Goal: Information Seeking & Learning: Learn about a topic

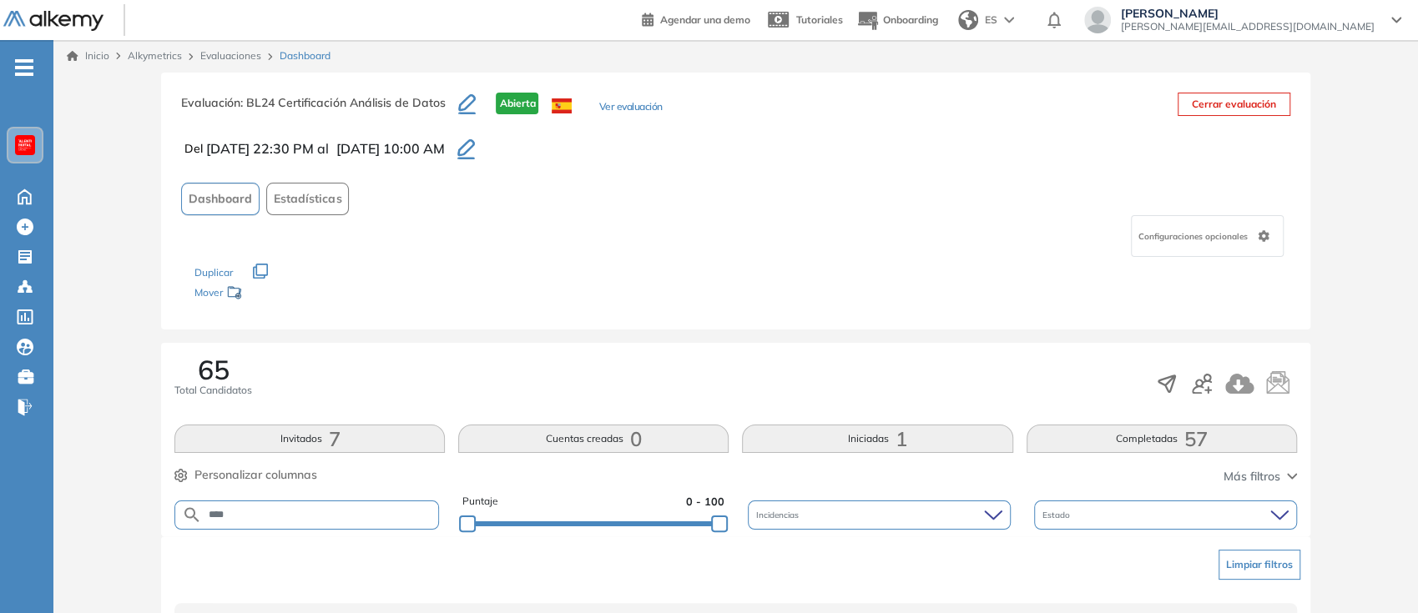
click at [233, 55] on link "Evaluaciones" at bounding box center [230, 55] width 61 height 13
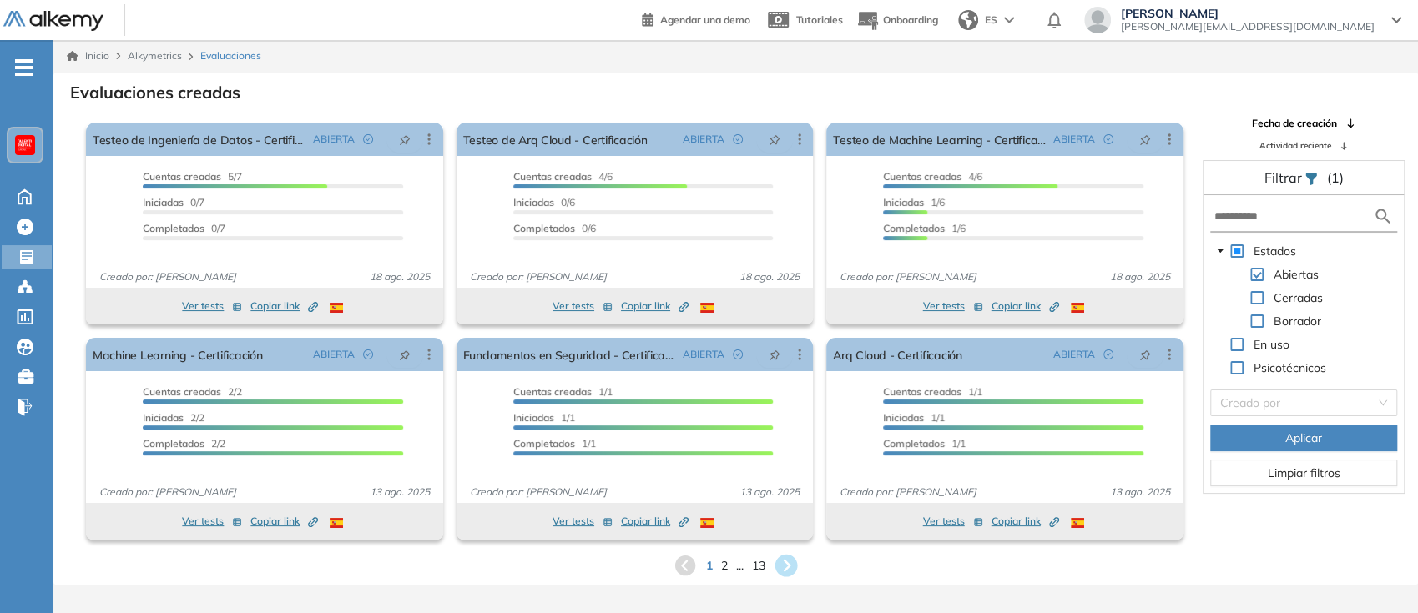
click at [788, 563] on icon at bounding box center [787, 566] width 28 height 28
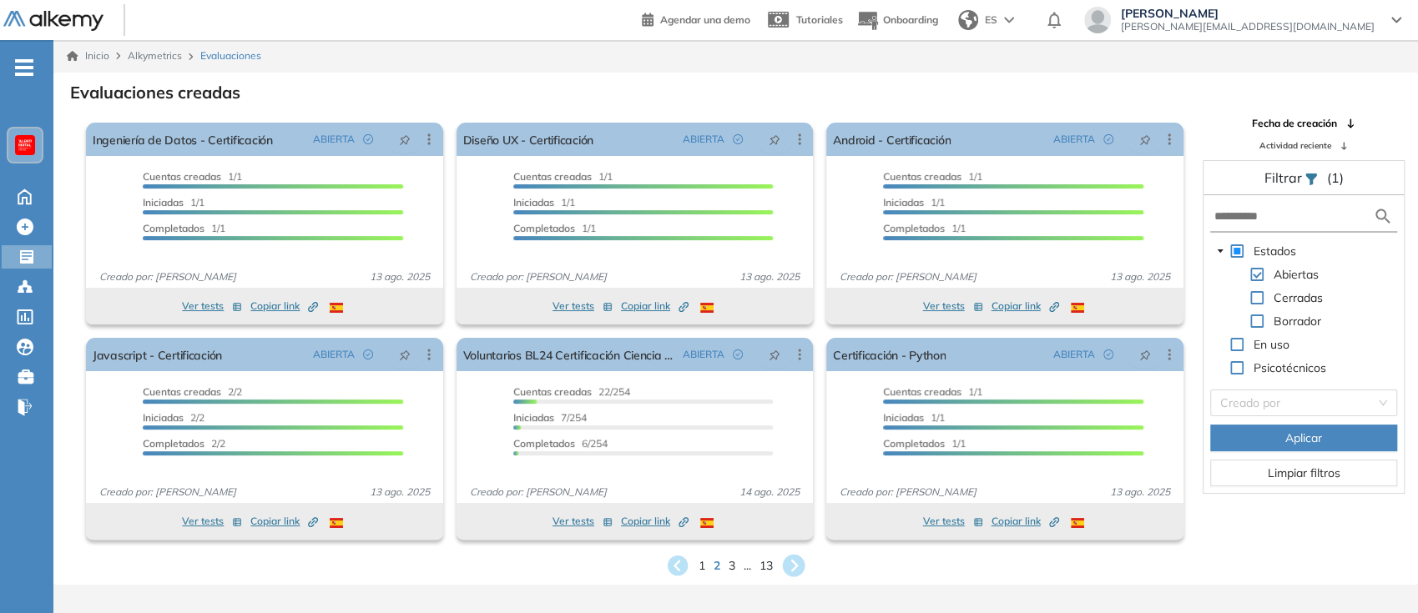
click at [803, 569] on icon at bounding box center [794, 566] width 23 height 23
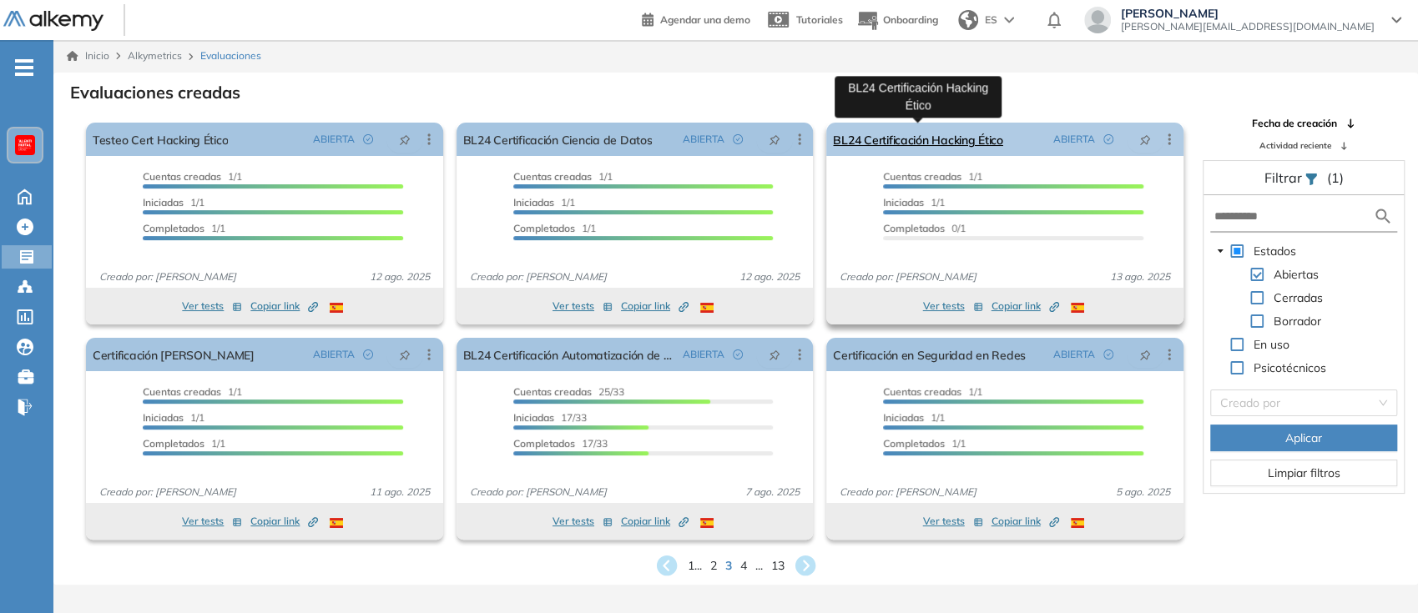
click at [954, 131] on link "BL24 Certificación Hacking Ético" at bounding box center [918, 139] width 170 height 33
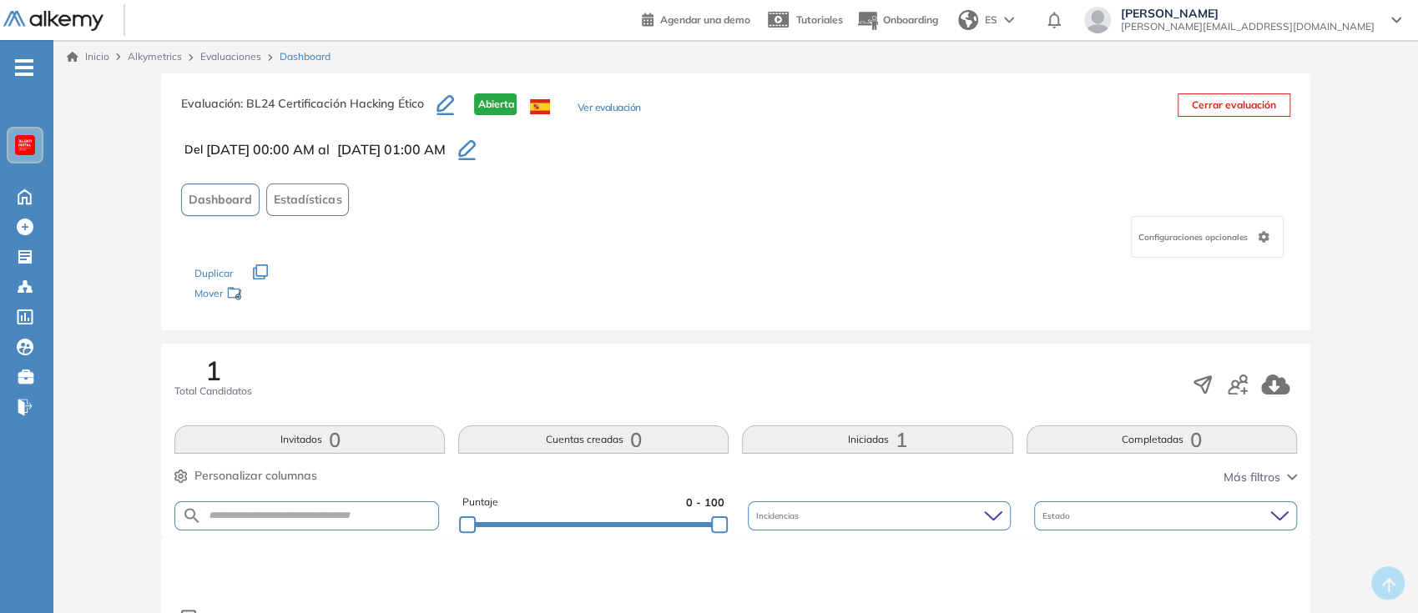
click at [589, 108] on button "Ver evaluación" at bounding box center [608, 109] width 63 height 18
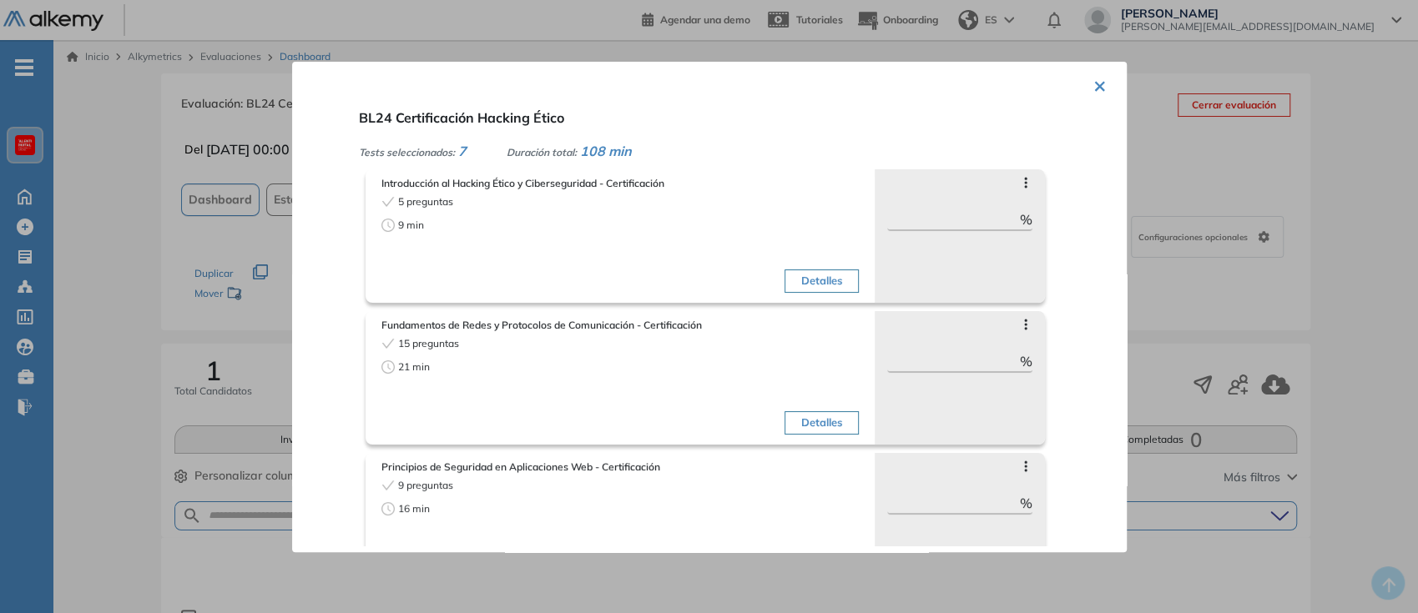
click at [1101, 82] on div "× BL24 Certificación Hacking Ético Tests seleccionados: 7 Duración total: 108 m…" at bounding box center [709, 307] width 835 height 491
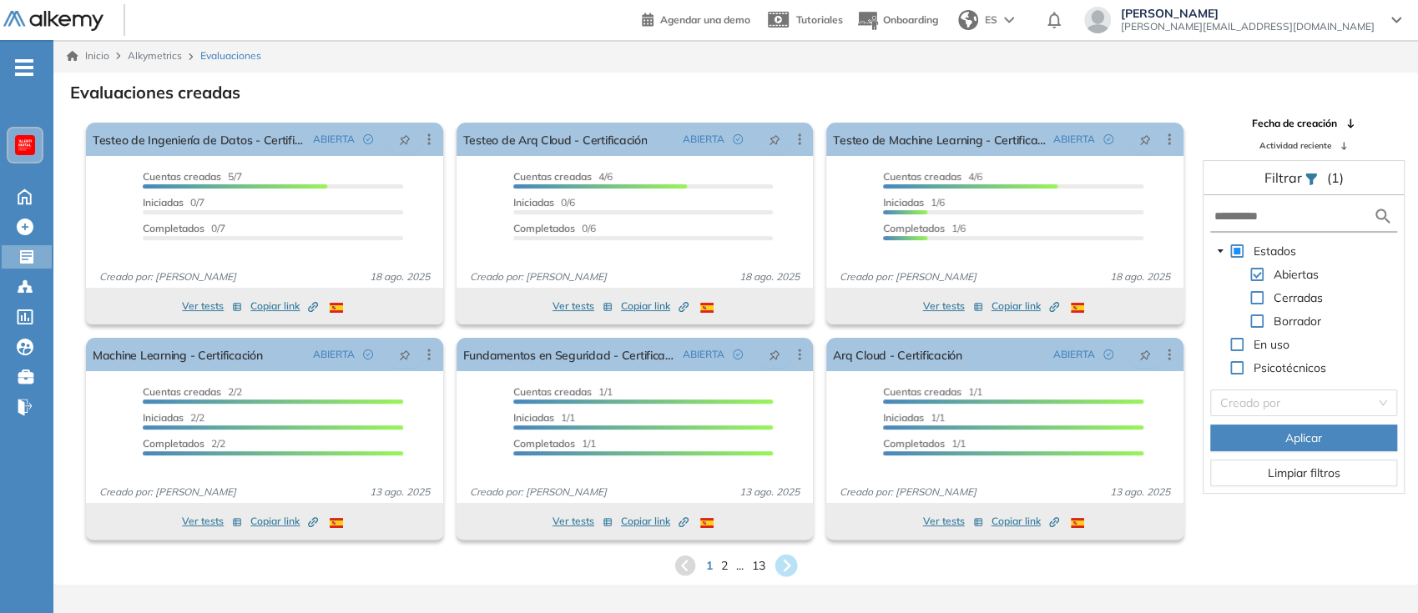
click at [779, 568] on icon at bounding box center [786, 566] width 23 height 23
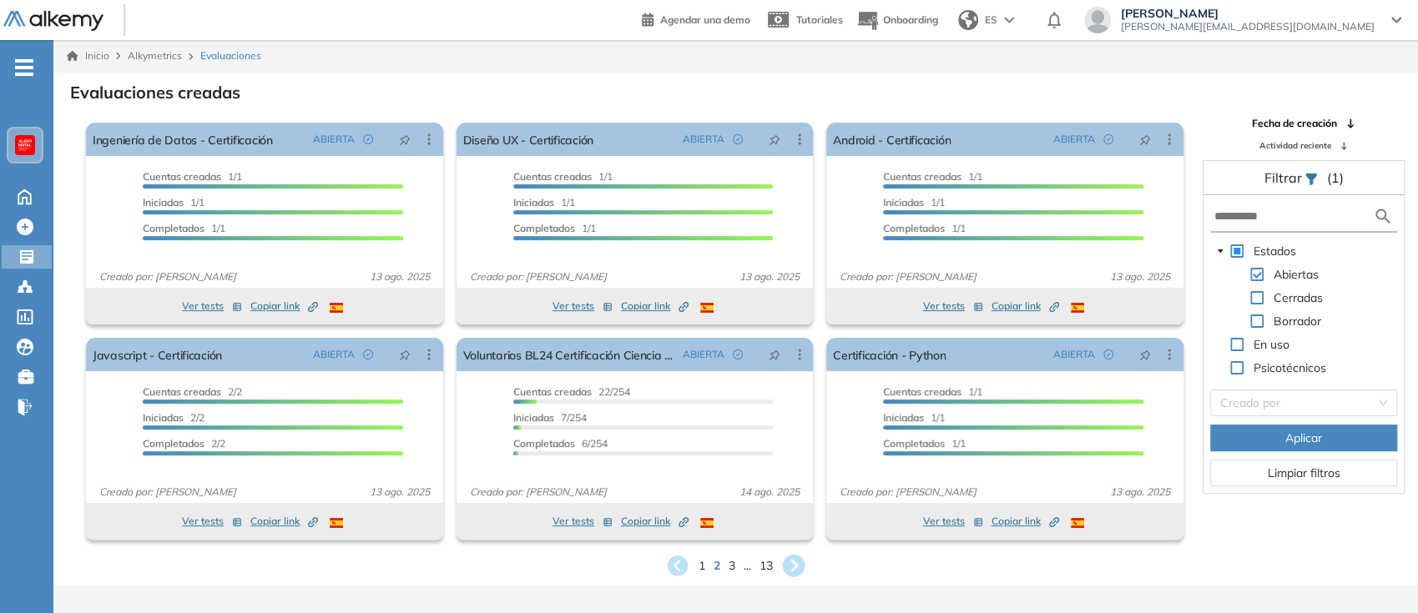
click at [795, 561] on icon at bounding box center [794, 566] width 28 height 28
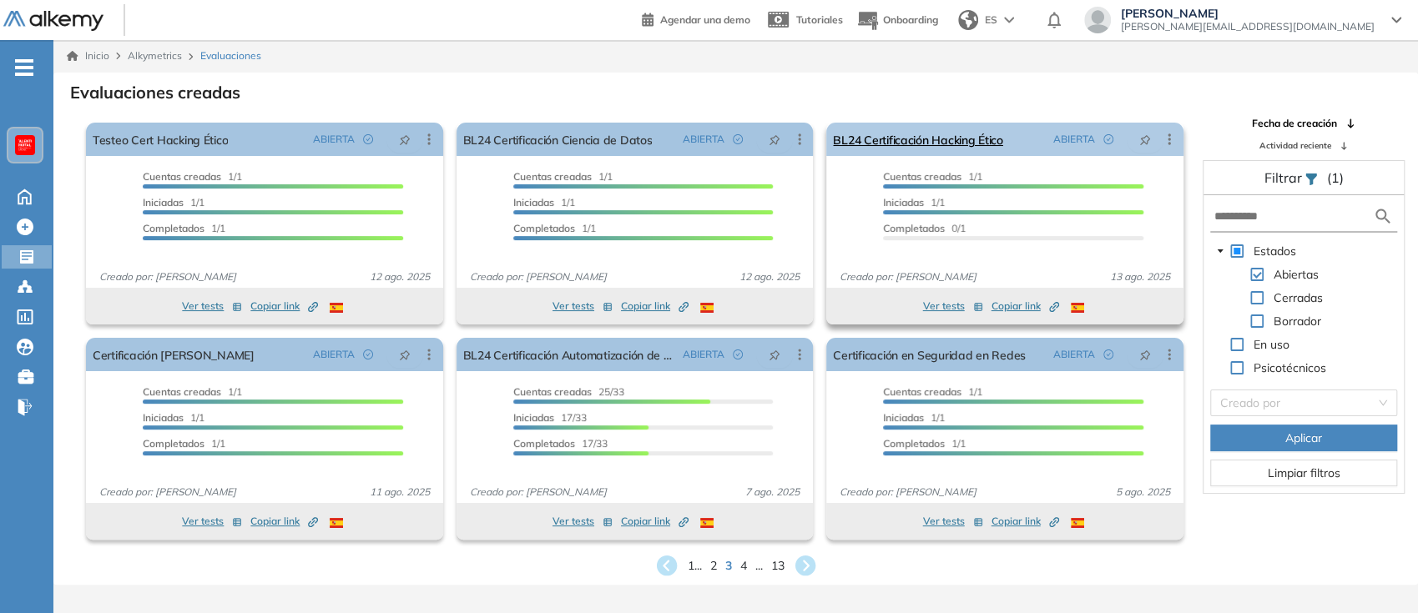
click at [1176, 139] on icon at bounding box center [1169, 139] width 17 height 17
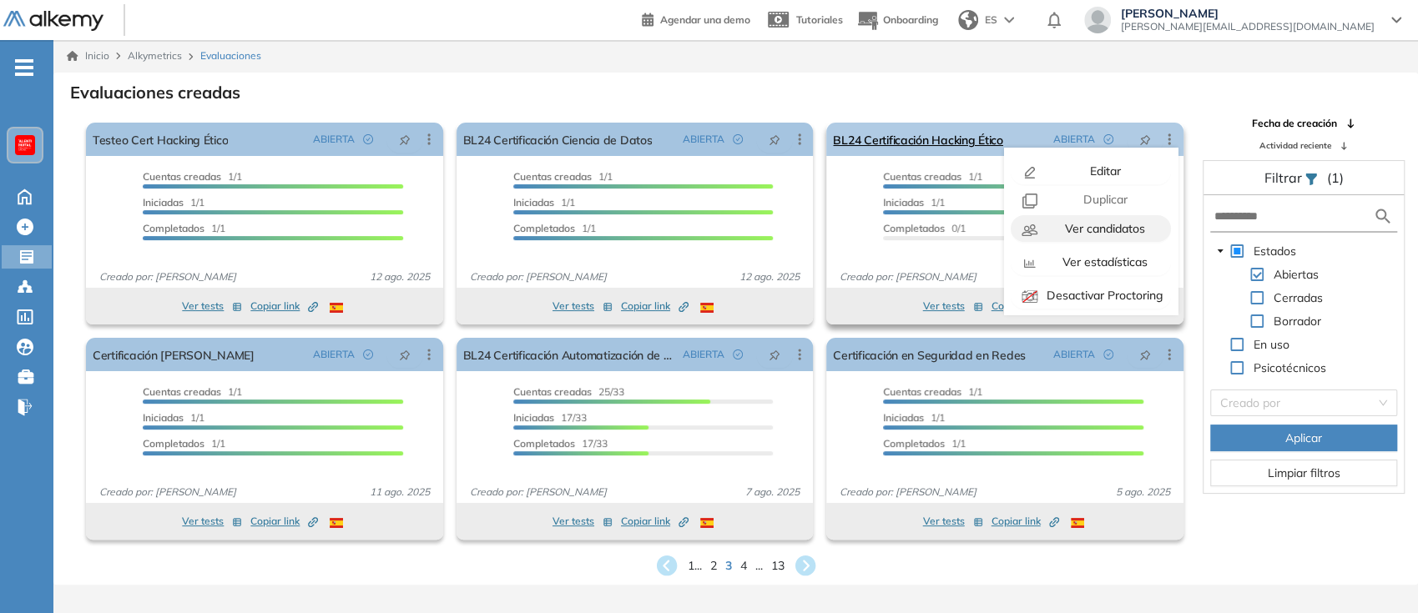
scroll to position [104, 0]
click at [1105, 294] on span "Copiar ID Publico" at bounding box center [1104, 291] width 96 height 15
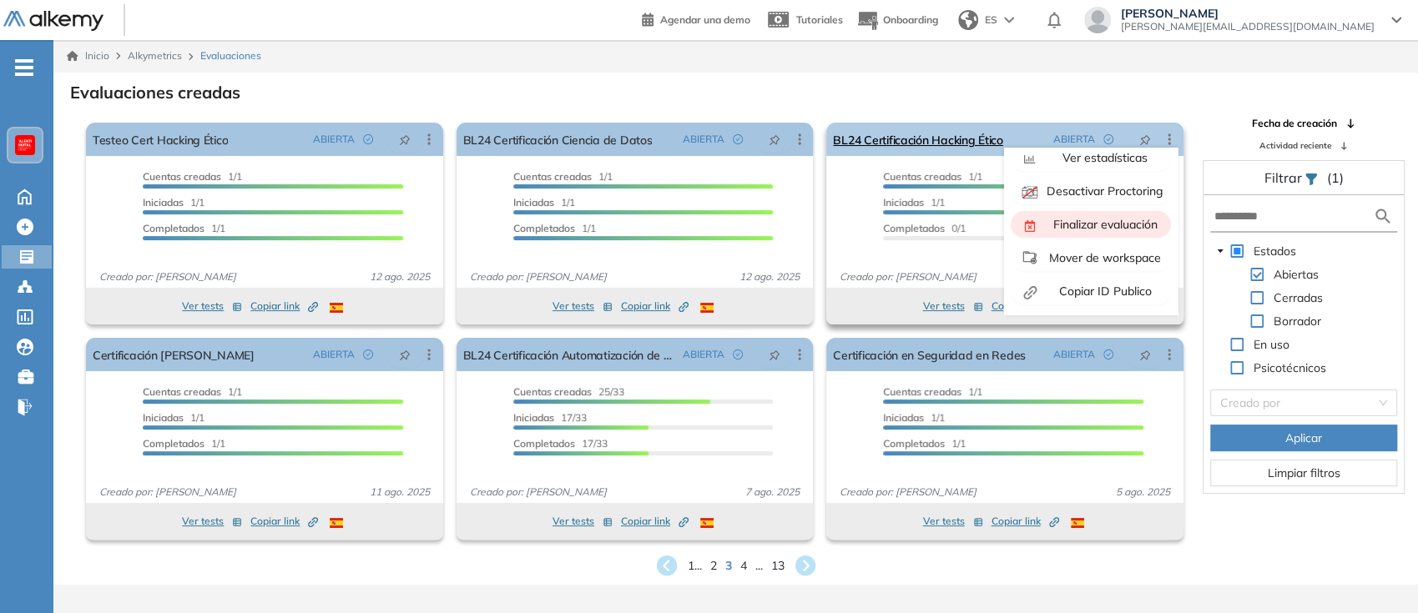
scroll to position [0, 0]
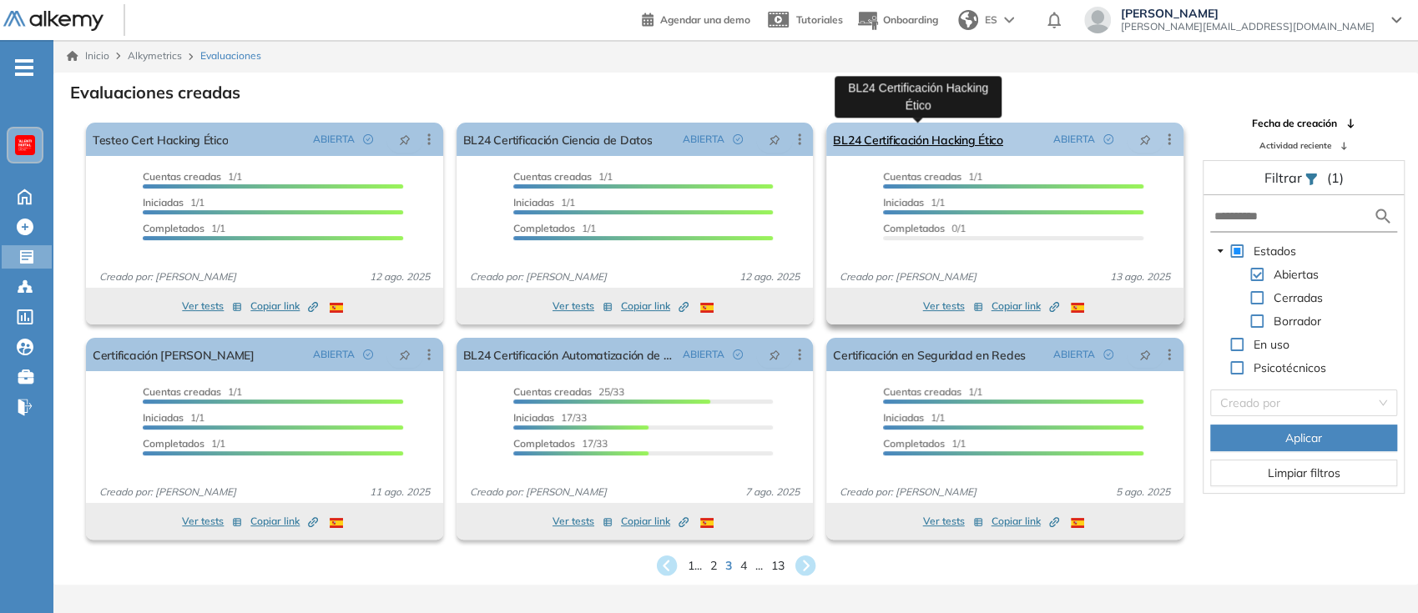
click at [908, 132] on link "BL24 Certificación Hacking Ético" at bounding box center [918, 139] width 170 height 33
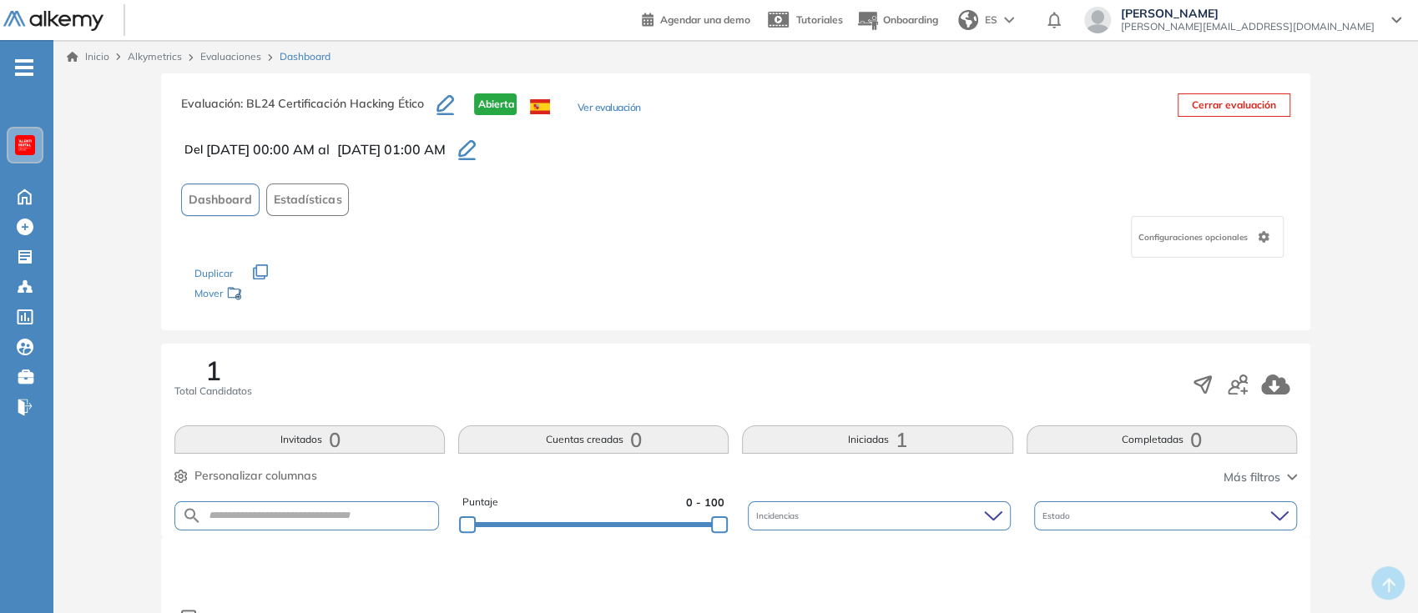
click at [1229, 231] on span "Configuraciones opcionales" at bounding box center [1194, 237] width 113 height 13
drag, startPoint x: 421, startPoint y: 103, endPoint x: 280, endPoint y: 103, distance: 140.2
click at [280, 103] on span ": BL24 Certificación Hacking Ético" at bounding box center [331, 103] width 183 height 15
copy span "Certificación Hacking Ético"
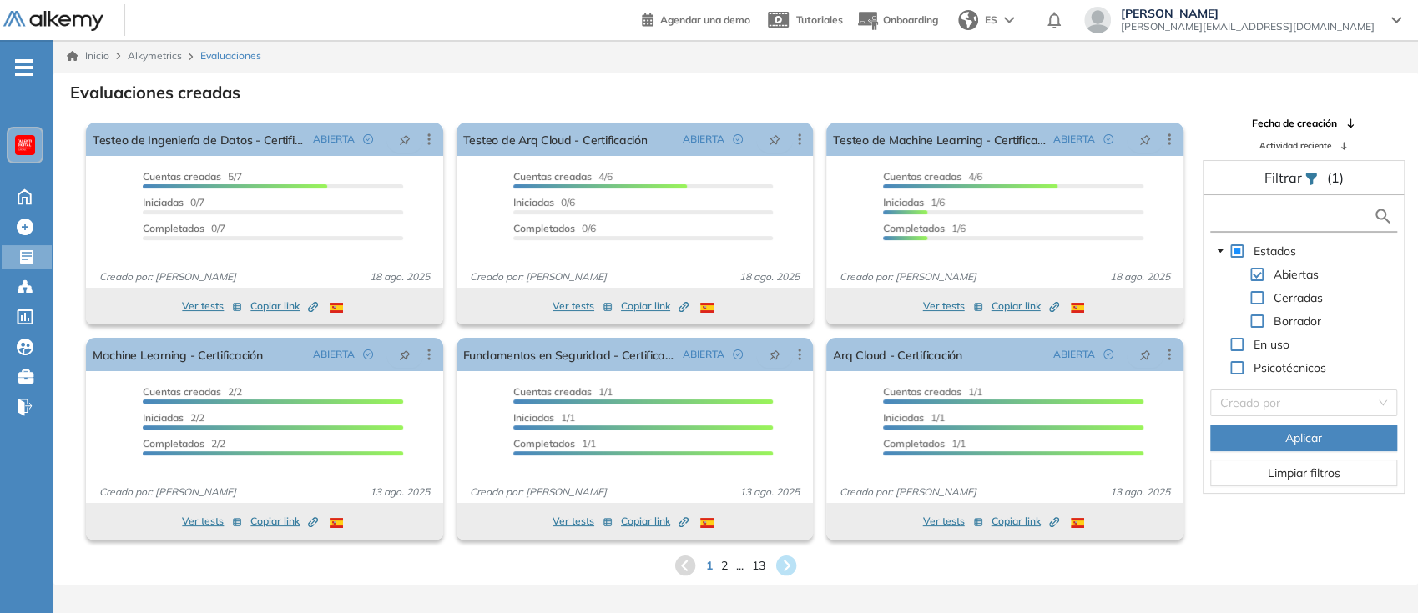
click at [1274, 215] on input "text" at bounding box center [1293, 217] width 159 height 18
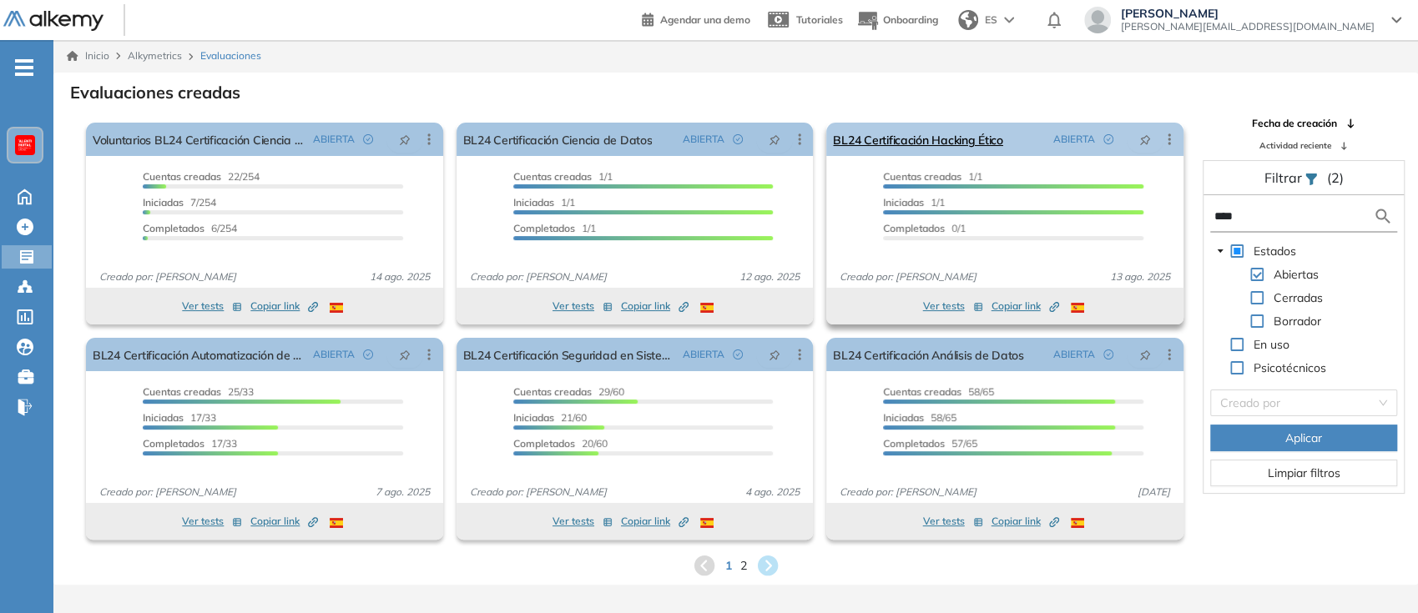
type input "****"
click at [1172, 138] on icon at bounding box center [1169, 139] width 17 height 17
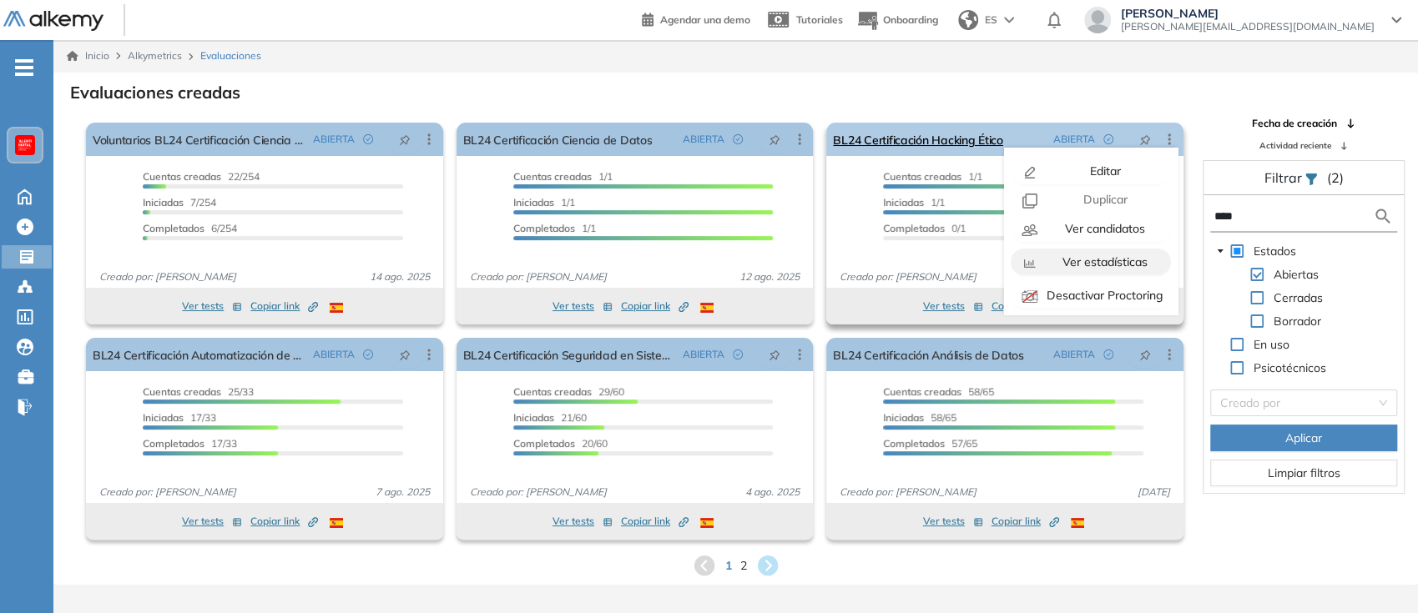
scroll to position [104, 0]
click at [1112, 297] on div "Copiar ID Publico" at bounding box center [1103, 291] width 123 height 18
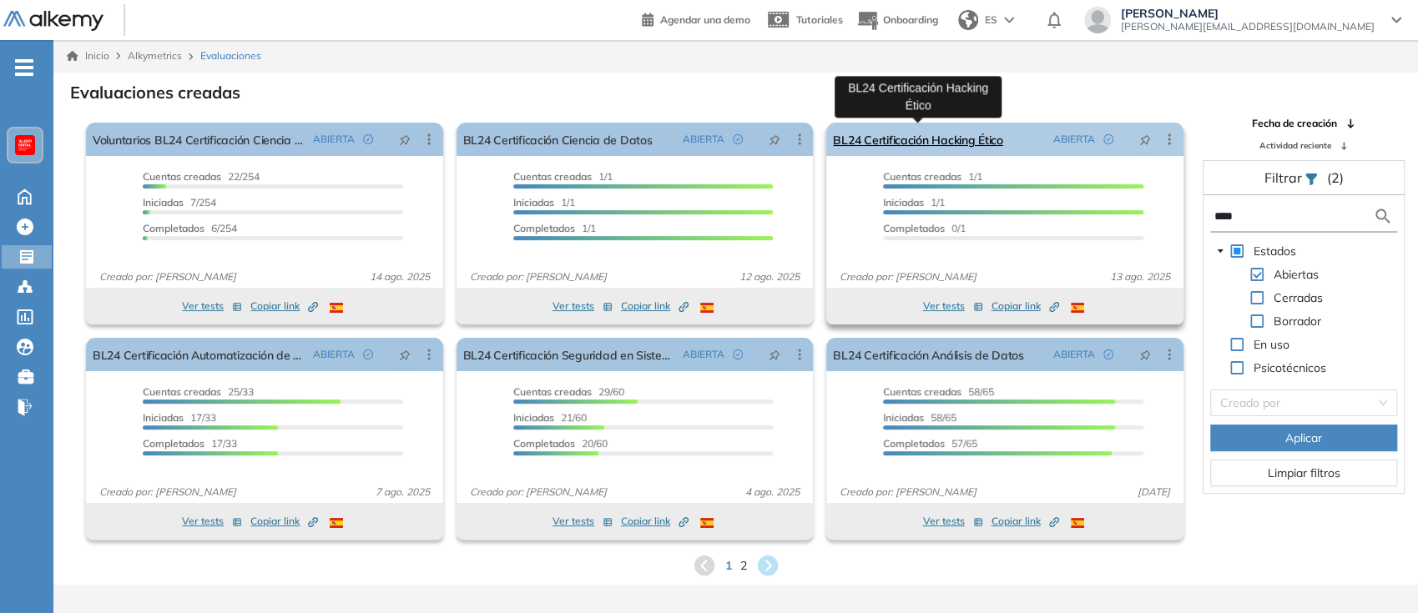
click at [939, 130] on link "BL24 Certificación Hacking Ético" at bounding box center [918, 139] width 170 height 33
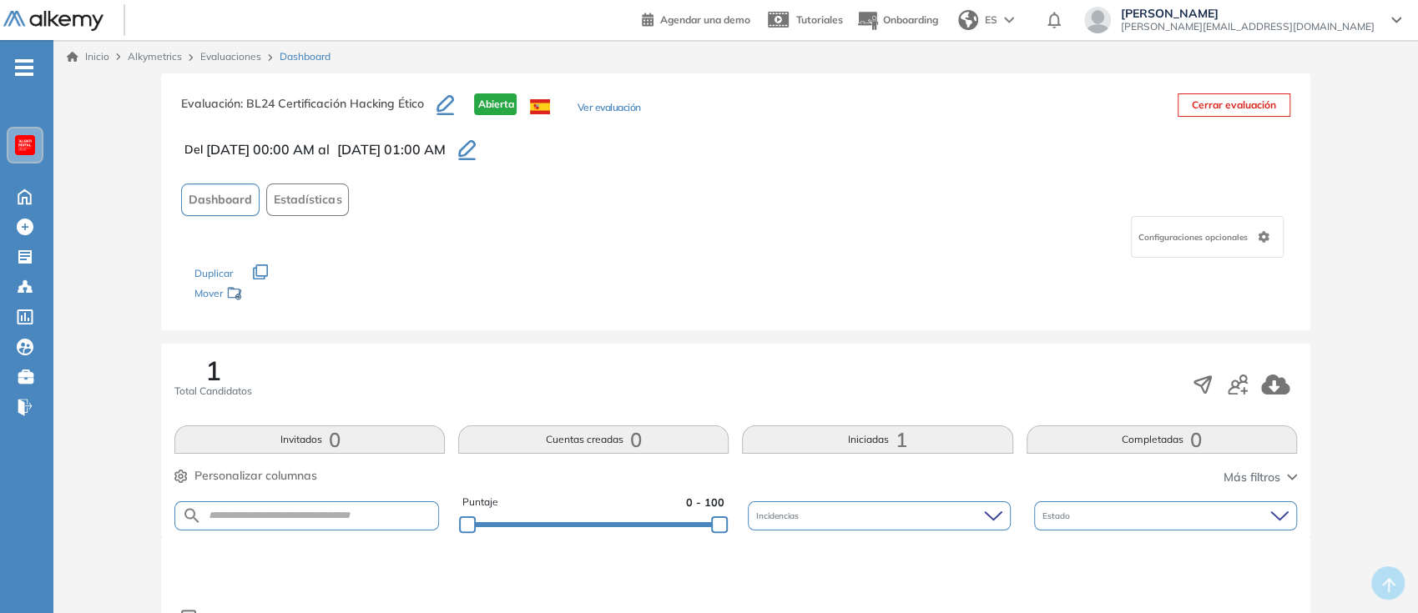
click at [1189, 228] on div "Configuraciones opcionales" at bounding box center [1207, 237] width 153 height 42
click at [601, 107] on button "Ver evaluación" at bounding box center [608, 109] width 63 height 18
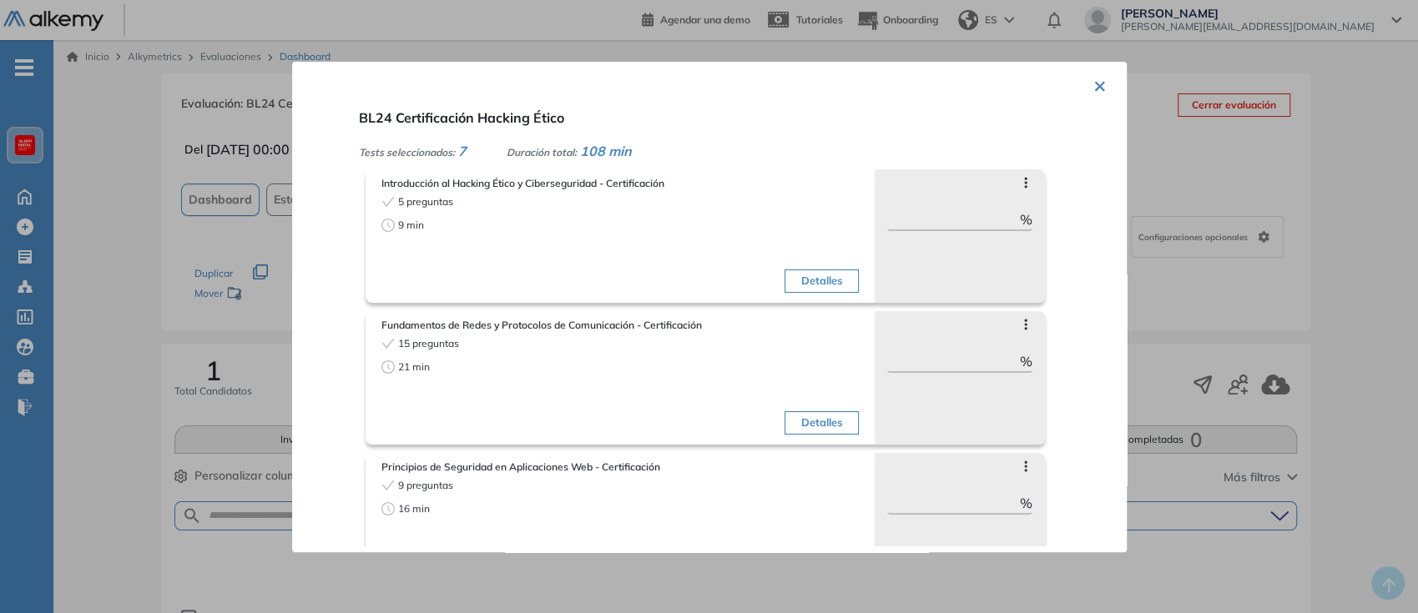
click at [1083, 76] on div "× BL24 Certificación Hacking Ético Tests seleccionados: 7 Duración total: 108 m…" at bounding box center [709, 307] width 835 height 491
click at [1093, 82] on button "×" at bounding box center [1099, 84] width 13 height 33
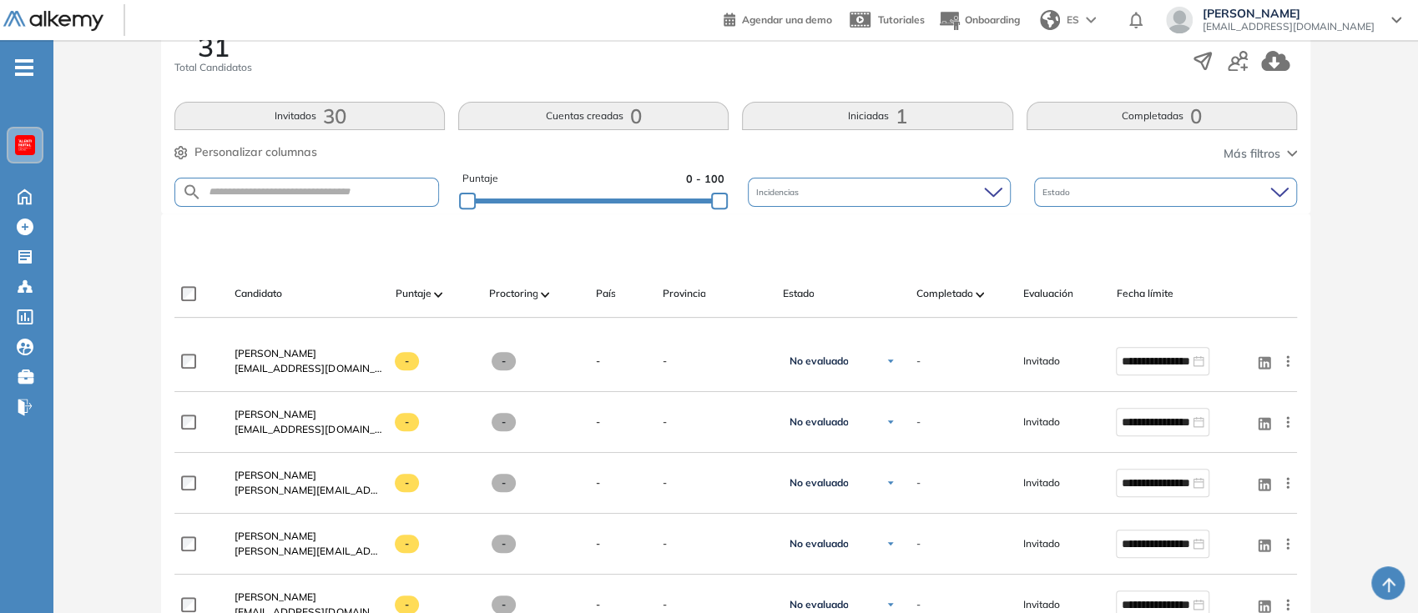
scroll to position [321, 0]
